Goal: Navigation & Orientation: Find specific page/section

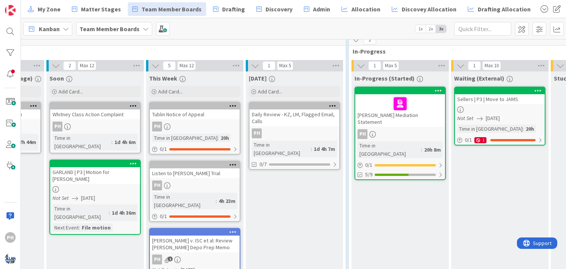
scroll to position [193, 186]
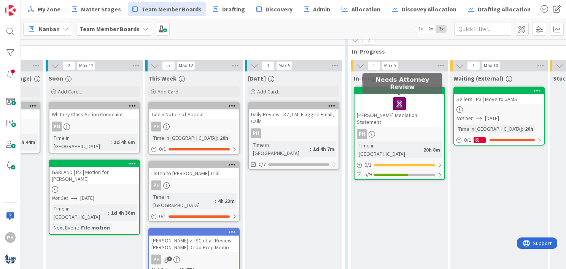
click at [400, 100] on icon at bounding box center [399, 103] width 13 height 12
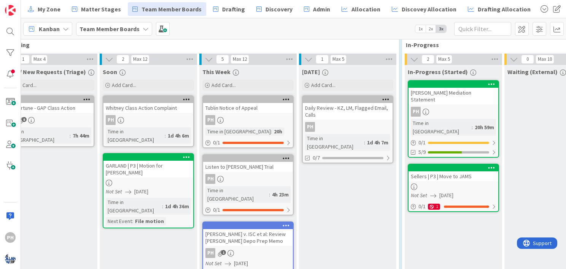
scroll to position [199, 132]
click at [224, 11] on span "Drafting" at bounding box center [233, 9] width 23 height 9
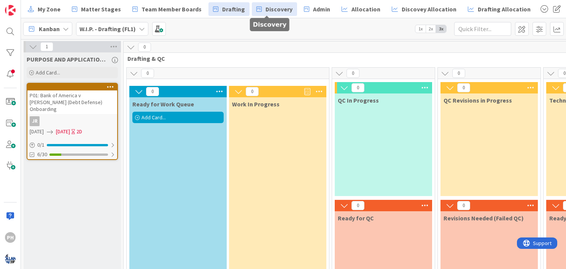
click at [265, 6] on span "Discovery" at bounding box center [278, 9] width 27 height 9
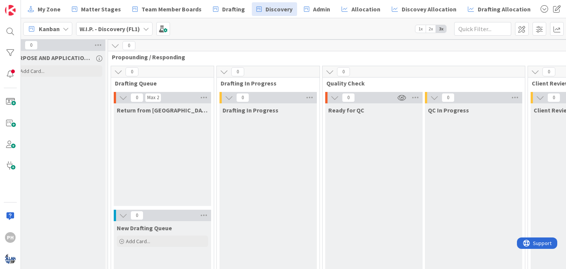
scroll to position [2, 0]
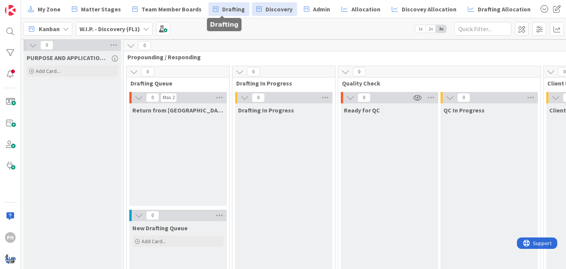
click at [225, 5] on span "Drafting" at bounding box center [233, 9] width 23 height 9
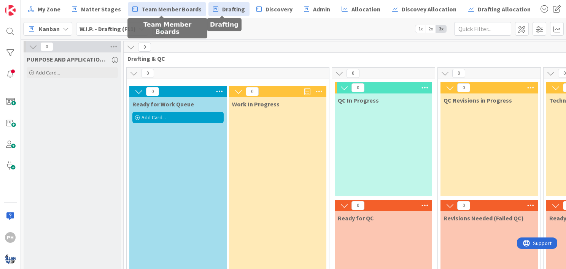
click at [158, 6] on span "Team Member Boards" at bounding box center [171, 9] width 60 height 9
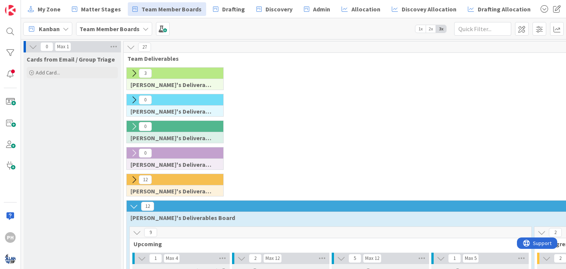
click at [135, 70] on icon at bounding box center [134, 73] width 8 height 8
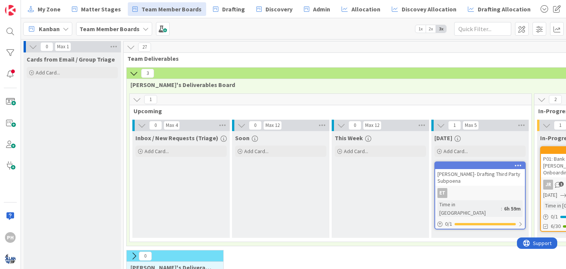
click at [135, 70] on icon at bounding box center [134, 73] width 8 height 8
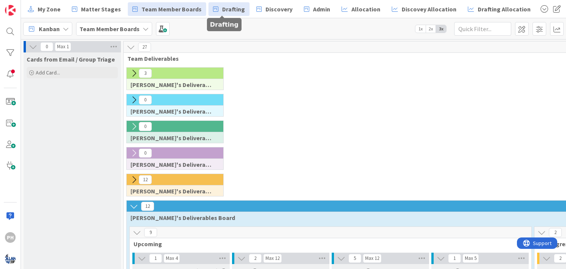
click at [223, 8] on span "Drafting" at bounding box center [233, 9] width 23 height 9
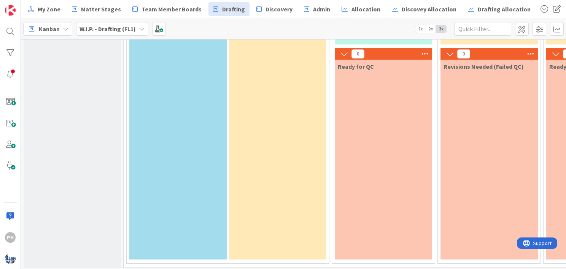
scroll to position [0, 8]
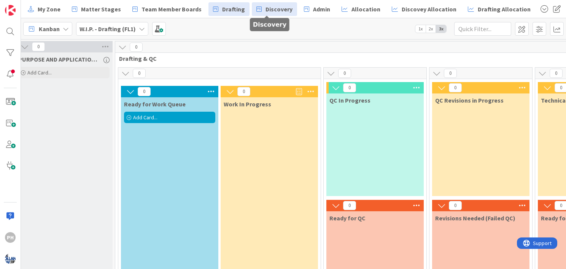
click at [265, 6] on span "Discovery" at bounding box center [278, 9] width 27 height 9
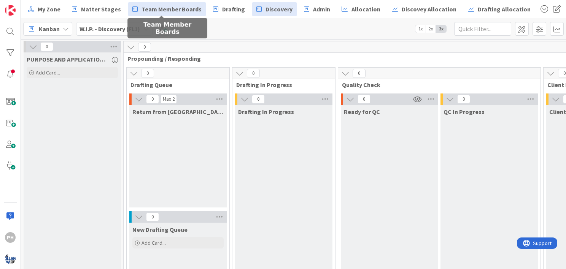
click at [161, 10] on span "Team Member Boards" at bounding box center [171, 9] width 60 height 9
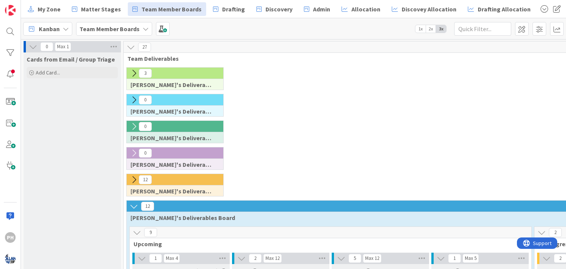
click at [134, 71] on icon at bounding box center [134, 73] width 8 height 8
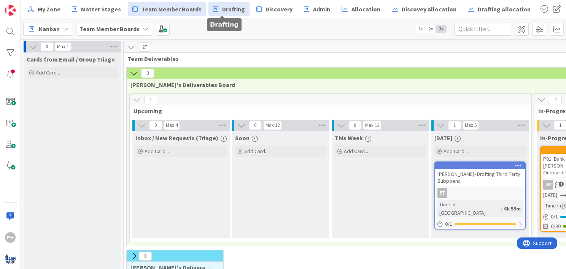
click at [222, 11] on span "Drafting" at bounding box center [233, 9] width 23 height 9
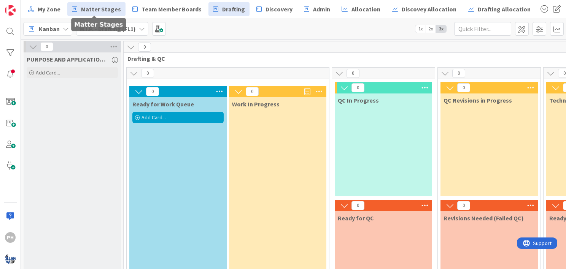
click at [95, 11] on span "Matter Stages" at bounding box center [101, 9] width 40 height 9
